Goal: Task Accomplishment & Management: Use online tool/utility

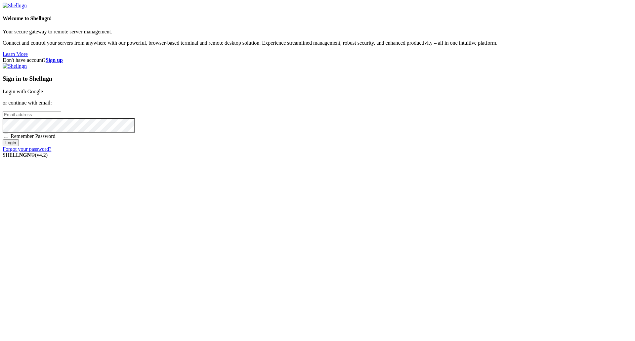
click at [43, 94] on link "Login with Google" at bounding box center [23, 92] width 40 height 6
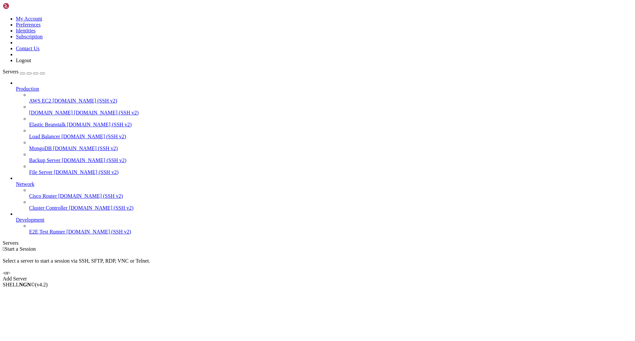
click at [45, 98] on span "AWS EC2" at bounding box center [40, 101] width 22 height 6
click at [355, 276] on div "Add Server" at bounding box center [317, 279] width 629 height 6
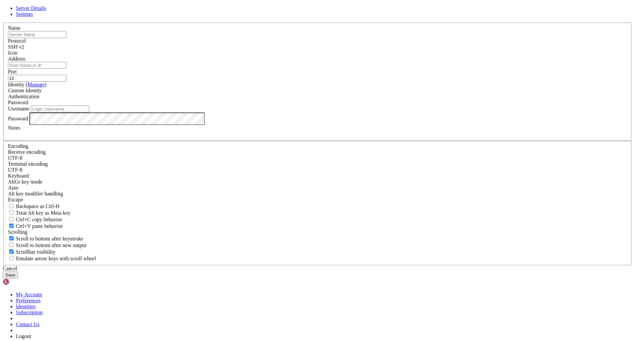
click at [66, 38] on input "text" at bounding box center [37, 34] width 59 height 7
type input "naccpentest"
click at [66, 69] on input "Address" at bounding box center [37, 65] width 59 height 7
paste input "BakedBeans1997Home!"
drag, startPoint x: 297, startPoint y: 135, endPoint x: 161, endPoint y: 113, distance: 137.3
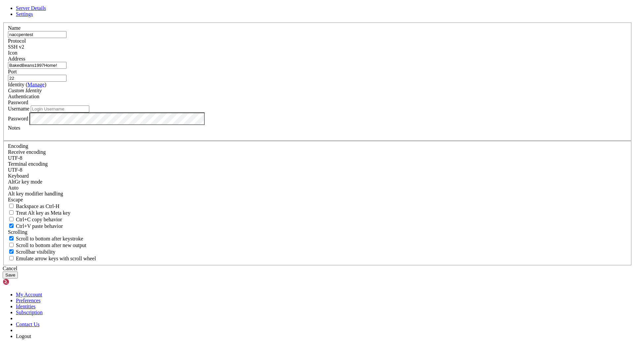
click at [161, 113] on div "Server Details Settings Name naccpentest Protocol SSH v2 Icon" at bounding box center [317, 141] width 629 height 273
paste input "text"
drag, startPoint x: 294, startPoint y: 131, endPoint x: 188, endPoint y: 131, distance: 106.1
click at [188, 131] on div "Server Details Settings Name naccpentest Protocol SSH v2 Icon" at bounding box center [317, 141] width 629 height 273
click at [66, 69] on input "184.105.7.1690" at bounding box center [37, 65] width 59 height 7
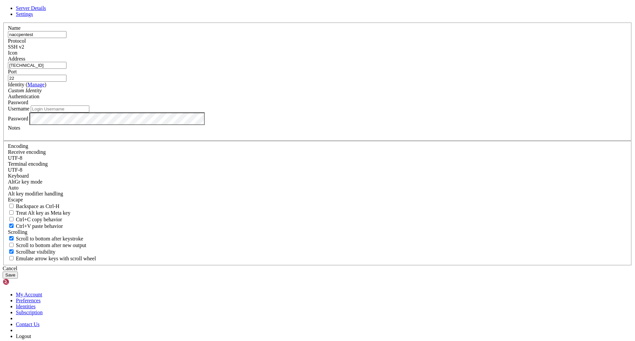
type input "[TECHNICAL_ID]"
click at [89, 112] on input "pentestnacc" at bounding box center [60, 108] width 59 height 7
type input "pentest"
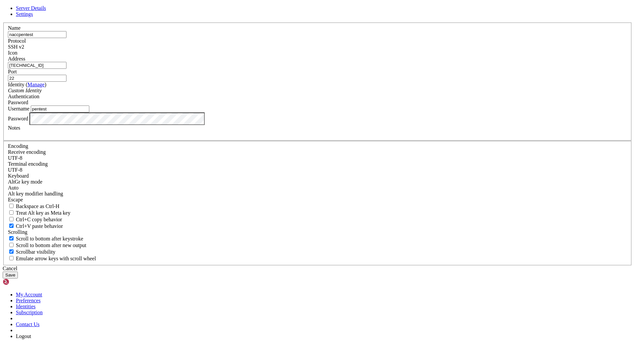
click at [3, 271] on button "Save" at bounding box center [10, 274] width 15 height 7
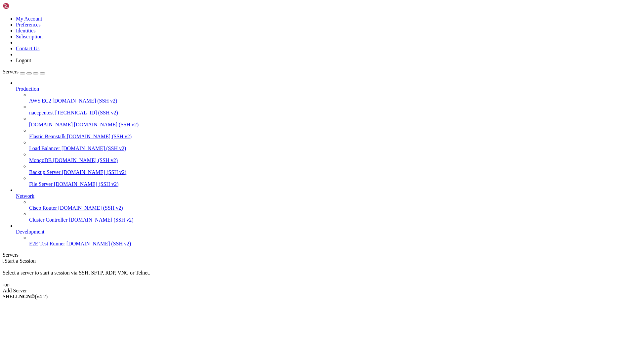
drag, startPoint x: 40, startPoint y: 59, endPoint x: 52, endPoint y: 64, distance: 13.2
click at [53, 98] on span "[DOMAIN_NAME] (SSH v2)" at bounding box center [85, 101] width 65 height 6
click at [55, 110] on span "[TECHNICAL_ID] (SSH v2)" at bounding box center [86, 113] width 63 height 6
click at [363, 258] on div " Start a Session Select a server to start a session via SSH, SFTP, RDP, VNC or…" at bounding box center [317, 276] width 629 height 36
click at [55, 110] on span "[TECHNICAL_ID] (SSH v2)" at bounding box center [86, 113] width 63 height 6
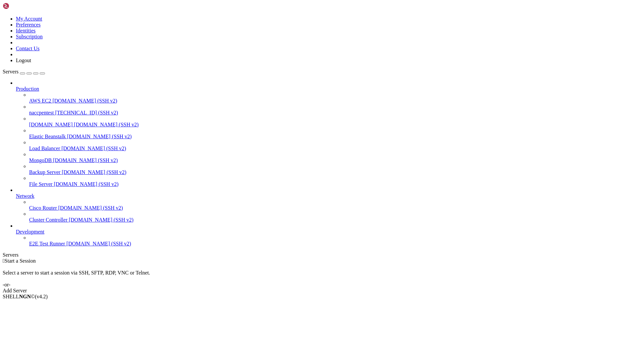
click at [55, 110] on span "[TECHNICAL_ID] (SSH v2)" at bounding box center [86, 113] width 63 height 6
